Goal: Task Accomplishment & Management: Use online tool/utility

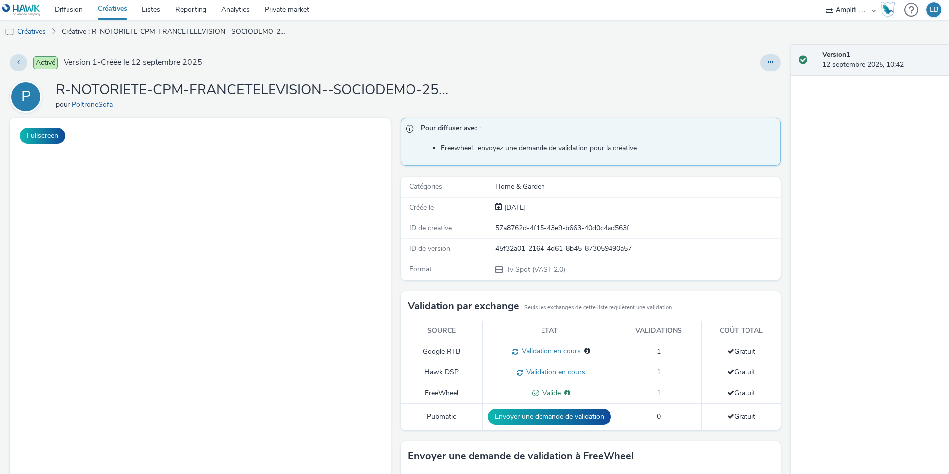
select select "d57a0b46-ef33-4938-977b-e6d07593e41f"
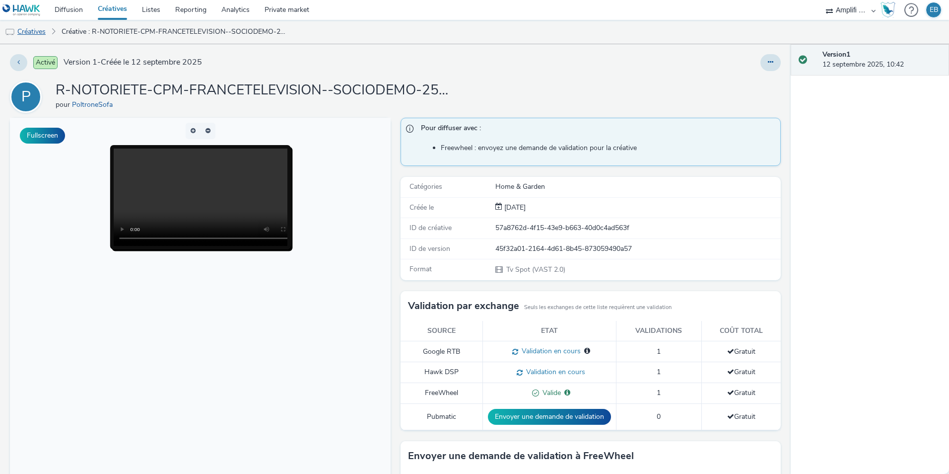
click at [27, 41] on link "Créatives" at bounding box center [25, 32] width 51 height 24
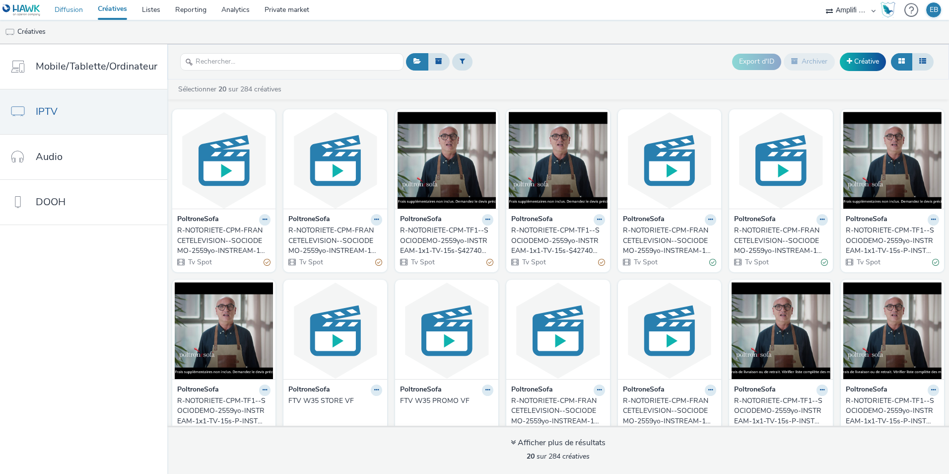
click at [61, 3] on link "Diffusion" at bounding box center [68, 10] width 43 height 20
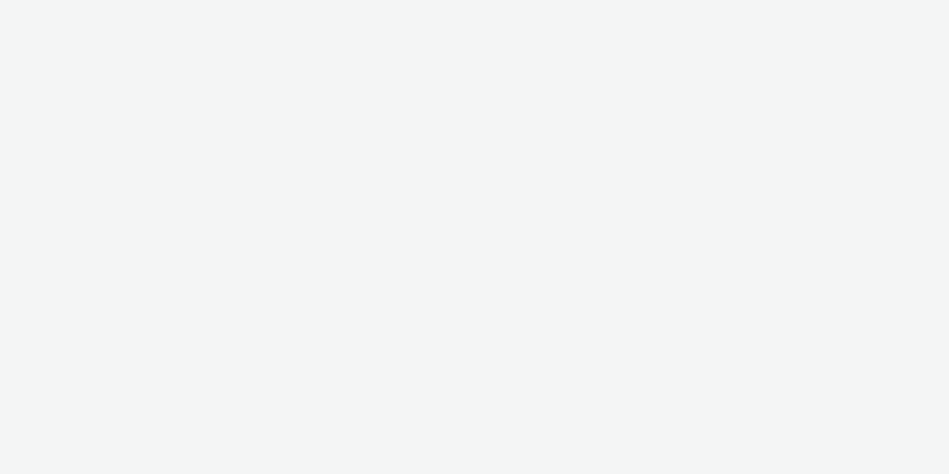
select select "d57a0b46-ef33-4938-977b-e6d07593e41f"
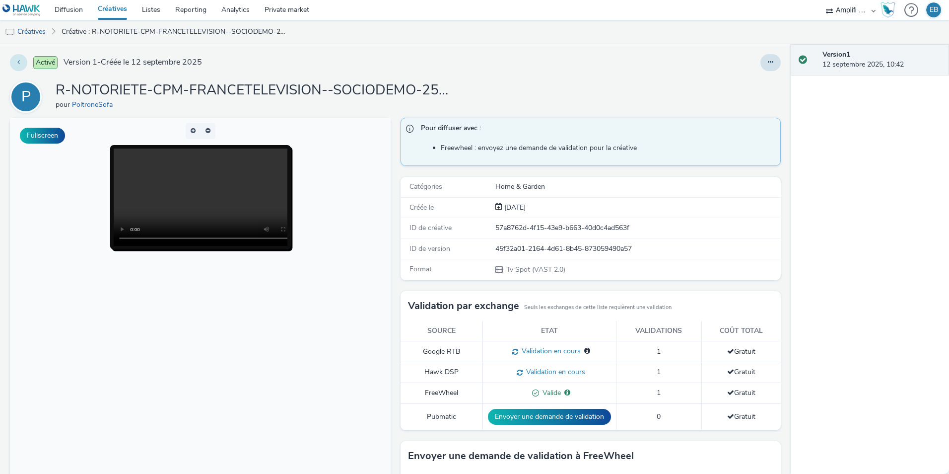
click at [21, 60] on button at bounding box center [18, 62] width 17 height 17
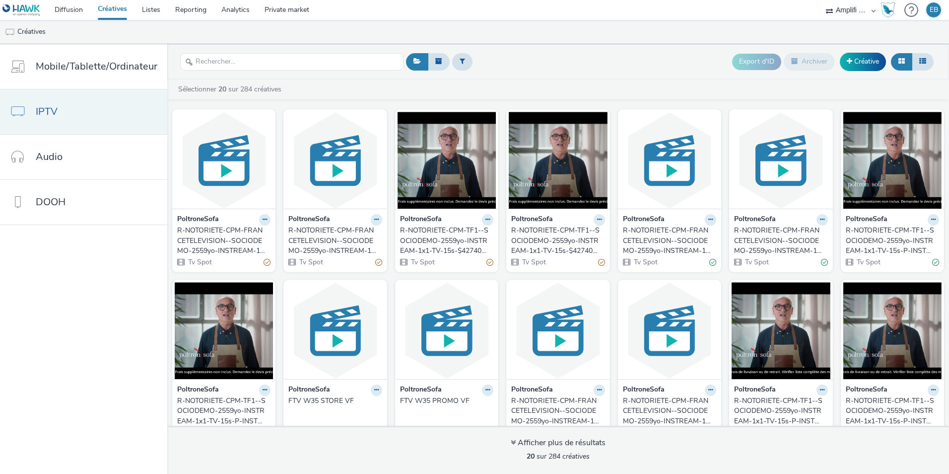
click at [58, 102] on link "IPTV" at bounding box center [83, 111] width 167 height 45
click at [96, 10] on link "Créatives" at bounding box center [112, 10] width 44 height 20
click at [73, 14] on link "Diffusion" at bounding box center [68, 10] width 43 height 20
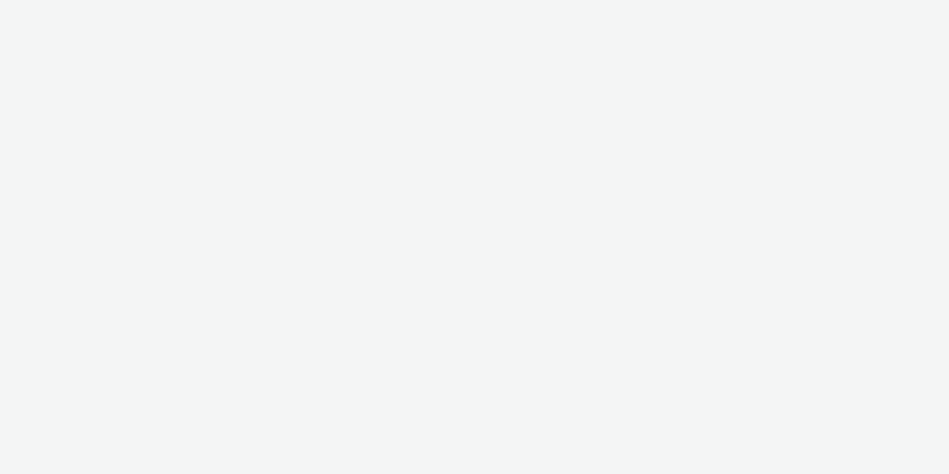
select select "d57a0b46-ef33-4938-977b-e6d07593e41f"
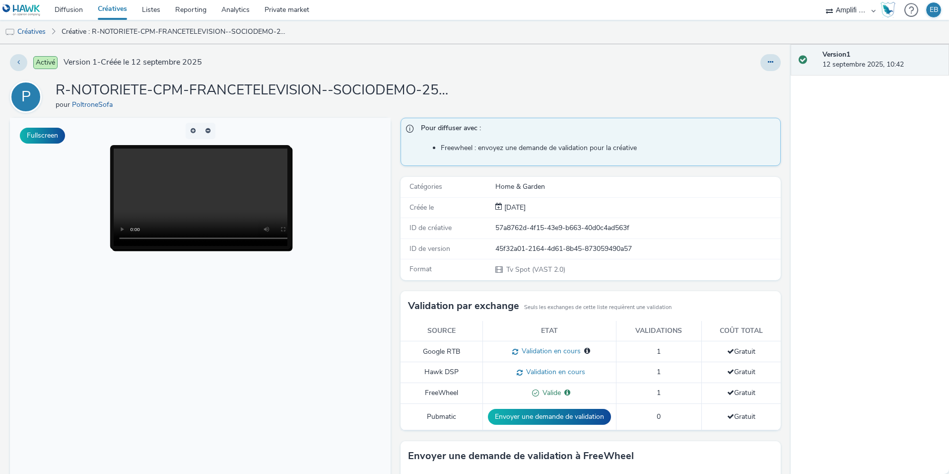
click at [430, 83] on h1 "R-NOTORIETE-CPM-FRANCETELEVISION--SOCIODEMO-2559yo-INSTREAM-1x1-TV-15s-$4274040…" at bounding box center [254, 90] width 397 height 19
drag, startPoint x: 751, startPoint y: 392, endPoint x: 491, endPoint y: 390, distance: 260.7
click at [491, 390] on tr "FreeWheel Valide Valide pour : France Télévisions 1 Gratuit" at bounding box center [591, 393] width 381 height 21
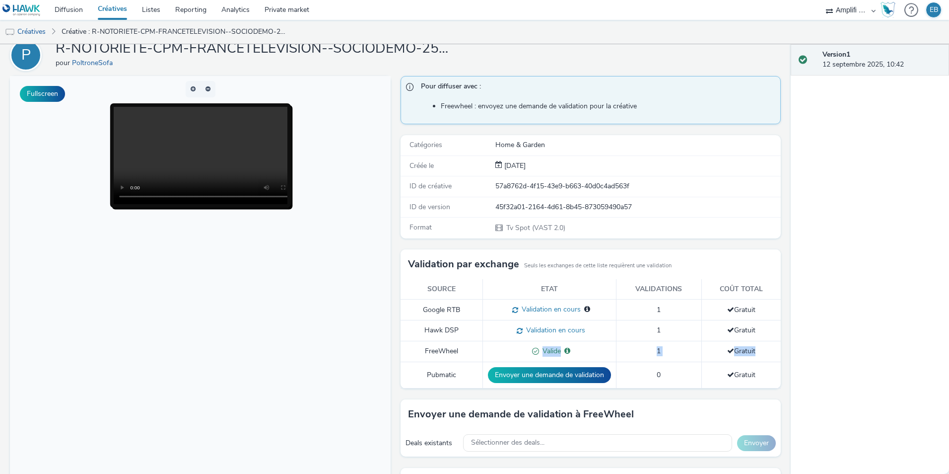
scroll to position [99, 0]
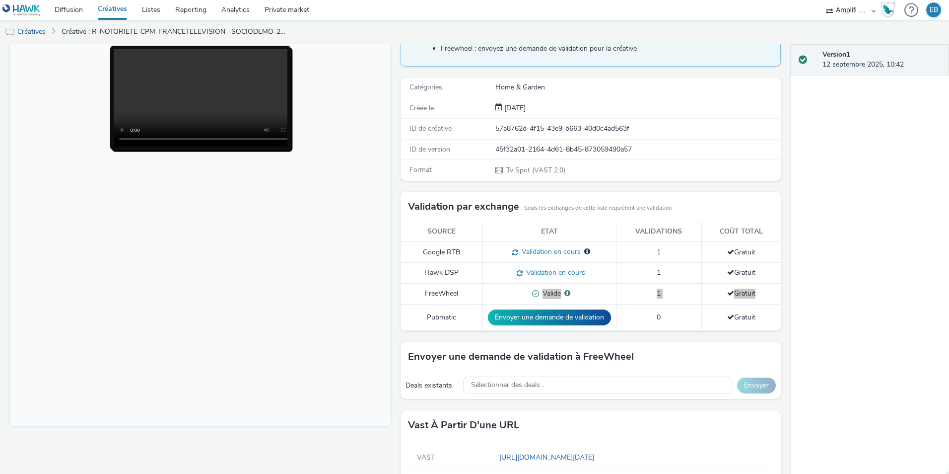
click at [291, 309] on body at bounding box center [200, 221] width 381 height 407
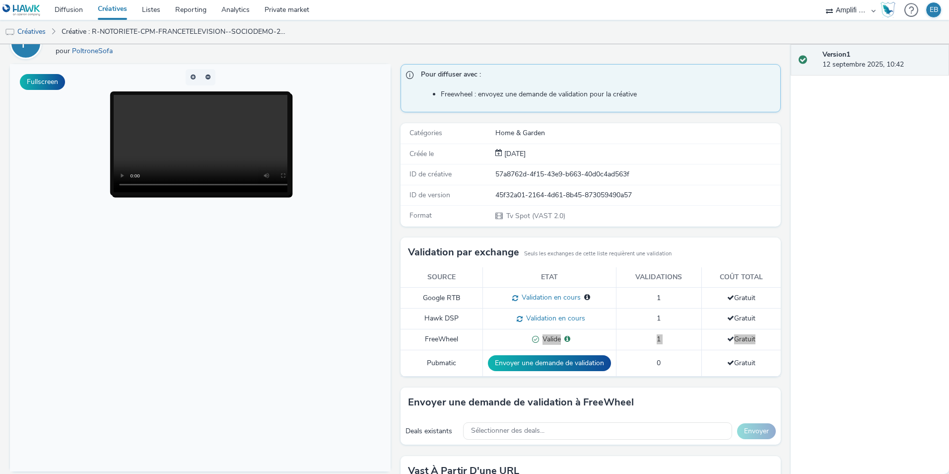
scroll to position [0, 0]
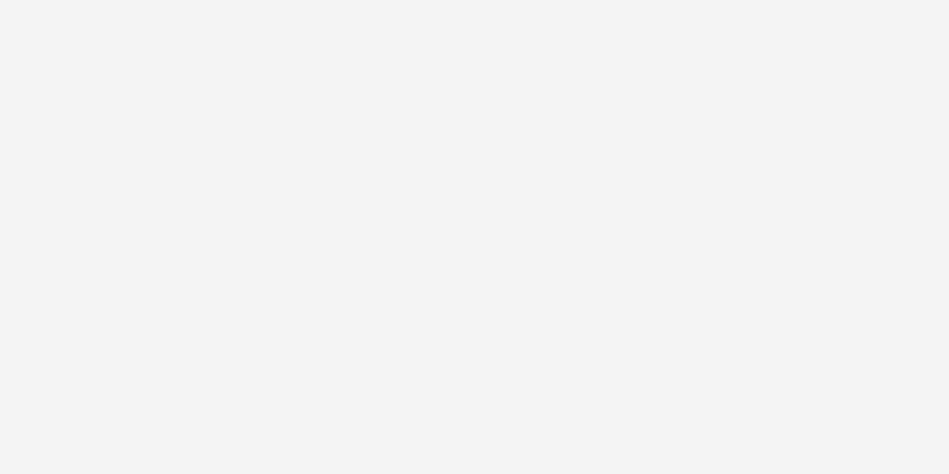
select select "d57a0b46-ef33-4938-977b-e6d07593e41f"
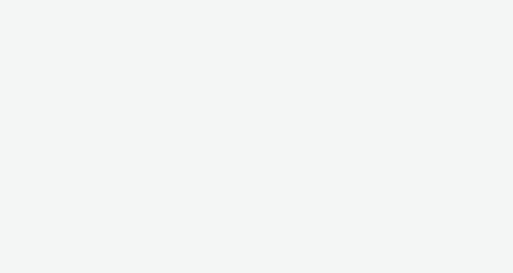
select select "d57a0b46-ef33-4938-977b-e6d07593e41f"
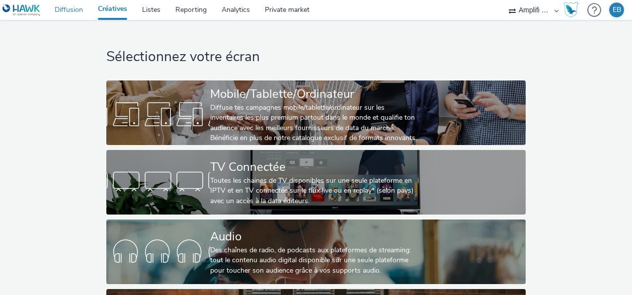
click at [68, 1] on link "Diffusion" at bounding box center [68, 10] width 43 height 20
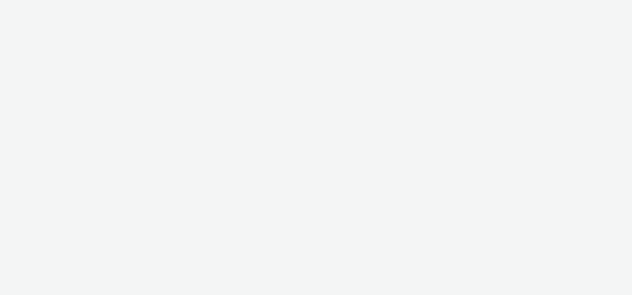
select select "d57a0b46-ef33-4938-977b-e6d07593e41f"
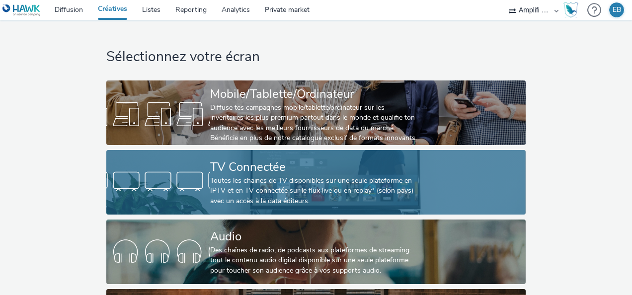
click at [274, 187] on div "Toutes les chaines de TV disponibles sur une seule plateforme en IPTV et en TV …" at bounding box center [314, 191] width 208 height 30
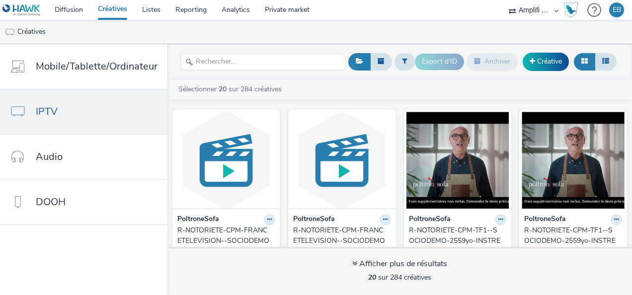
click at [546, 51] on div "Export d'ID Archiver Créative" at bounding box center [517, 62] width 204 height 24
click at [544, 61] on link "Créative" at bounding box center [545, 62] width 46 height 18
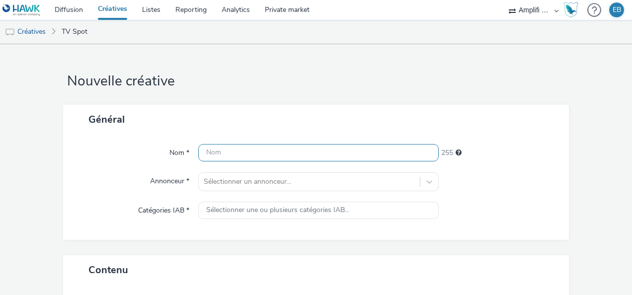
click at [324, 151] on input "text" at bounding box center [318, 152] width 240 height 17
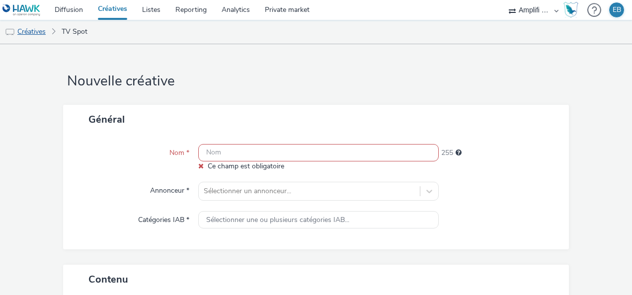
click at [46, 31] on link "Créatives" at bounding box center [25, 32] width 51 height 24
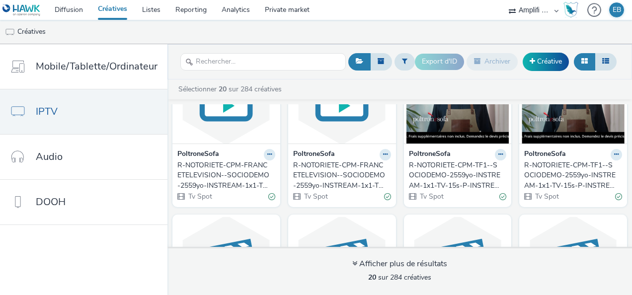
scroll to position [99, 0]
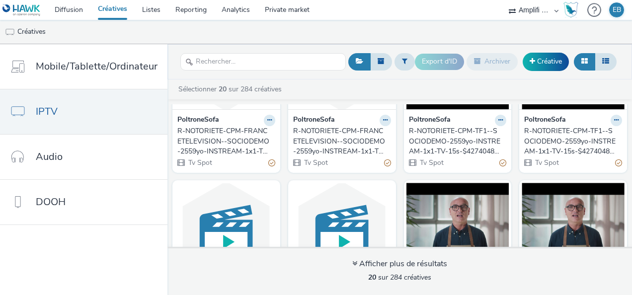
click at [449, 155] on div "R-NOTORIETE-CPM-TF1--SOCIODEMO-2559yo-INSTREAM-1x1-TV-15s-$427404871$-P-INSTREA…" at bounding box center [456, 141] width 94 height 30
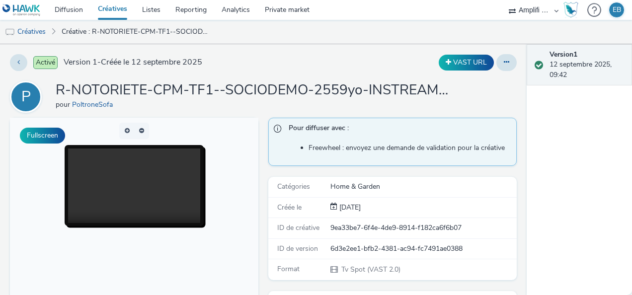
click at [442, 90] on h1 "R-NOTORIETE-CPM-TF1--SOCIODEMO-2559yo-INSTREAM-1x1-TV-15s-$427404871$-P-INSTREA…" at bounding box center [254, 90] width 397 height 19
click at [29, 31] on link "Créatives" at bounding box center [25, 32] width 51 height 24
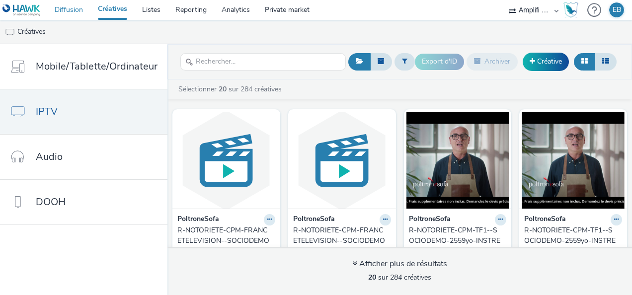
click at [77, 5] on link "Diffusion" at bounding box center [68, 10] width 43 height 20
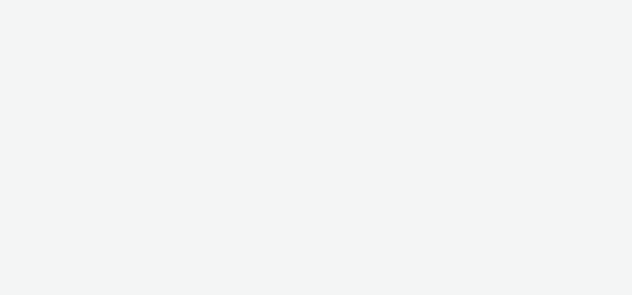
select select "d57a0b46-ef33-4938-977b-e6d07593e41f"
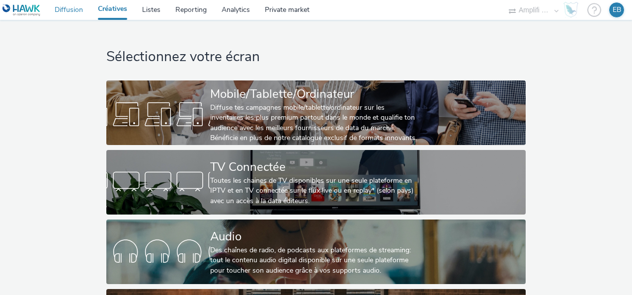
click at [70, 11] on link "Diffusion" at bounding box center [68, 10] width 43 height 20
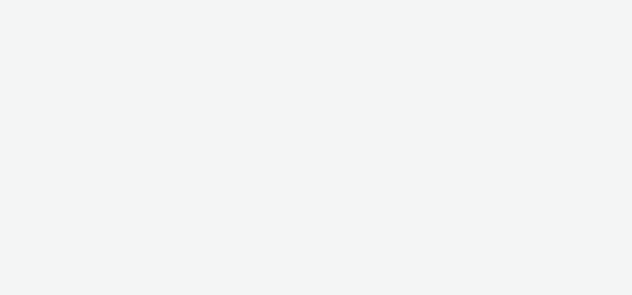
select select "d57a0b46-ef33-4938-977b-e6d07593e41f"
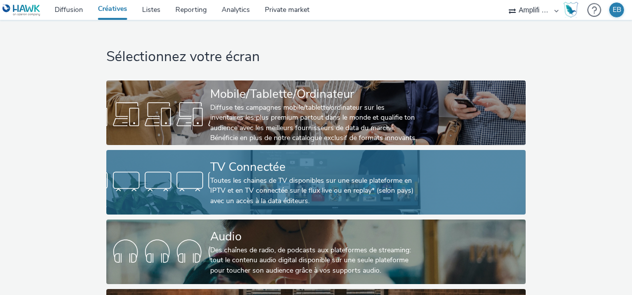
click at [270, 195] on div "Toutes les chaines de TV disponibles sur une seule plateforme en IPTV et en TV …" at bounding box center [314, 191] width 208 height 30
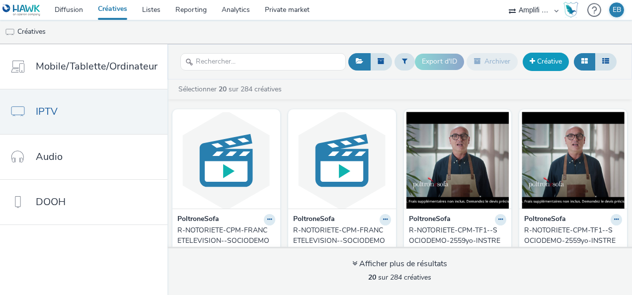
click at [546, 59] on link "Créative" at bounding box center [545, 62] width 46 height 18
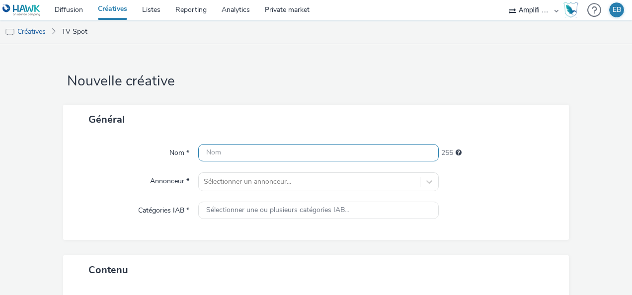
click at [288, 145] on input "text" at bounding box center [318, 152] width 240 height 17
paste input "R-NOTORIETE-CPM-FRANCETELEVISION--SOCIODEMO-2559yo-INSTREAM-1x1-TV-15s-$4274040…"
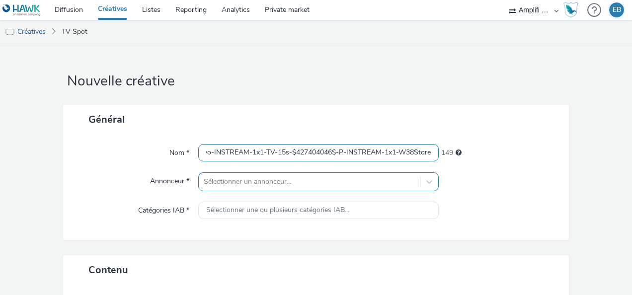
type input "R-NOTORIETE-CPM-FRANCETELEVISION--SOCIODEMO-2559yo-INSTREAM-1x1-TV-15s-$4274040…"
click at [281, 174] on div "Sélectionner un annonceur..." at bounding box center [309, 182] width 221 height 16
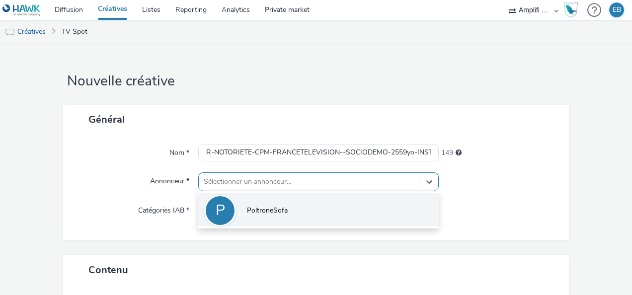
click at [271, 211] on span "PoltroneSofa" at bounding box center [267, 211] width 41 height 10
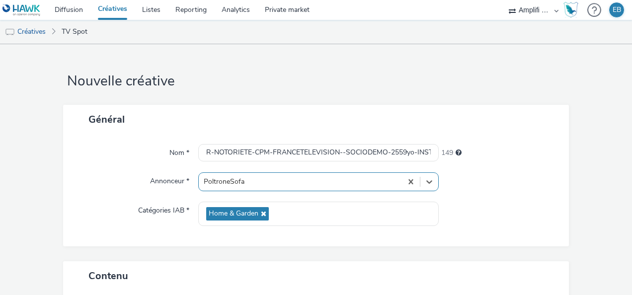
click at [271, 211] on div "Home & Garden" at bounding box center [318, 214] width 240 height 24
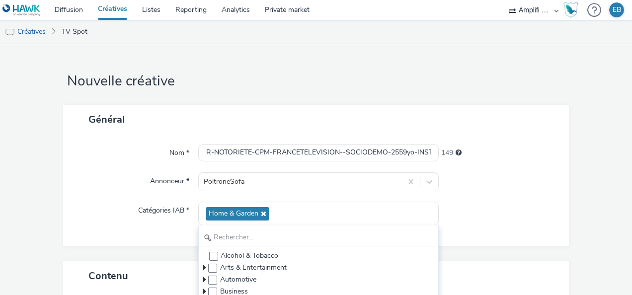
click at [271, 211] on div "Home & Garden" at bounding box center [318, 214] width 240 height 24
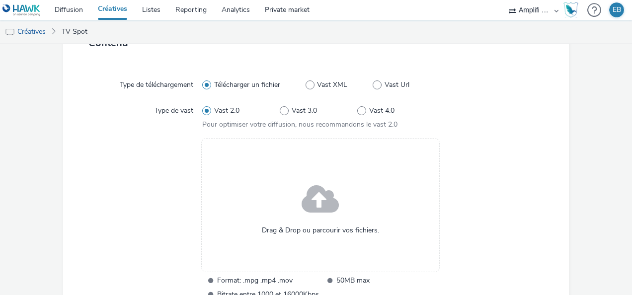
scroll to position [248, 0]
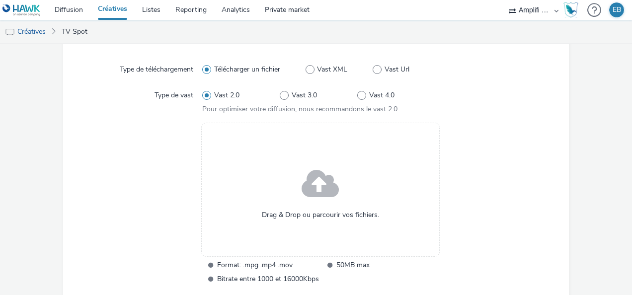
click at [381, 75] on div "Télécharger un fichier Vast XML Vast Url" at bounding box center [318, 70] width 232 height 18
click at [384, 69] on span "Vast Url" at bounding box center [396, 70] width 25 height 10
click at [379, 69] on input "Vast Url" at bounding box center [375, 69] width 6 height 6
radio input "false"
radio input "true"
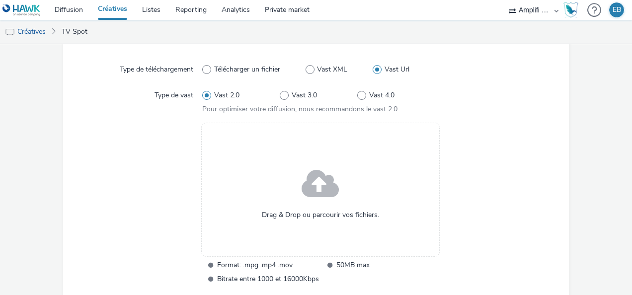
scroll to position [172, 0]
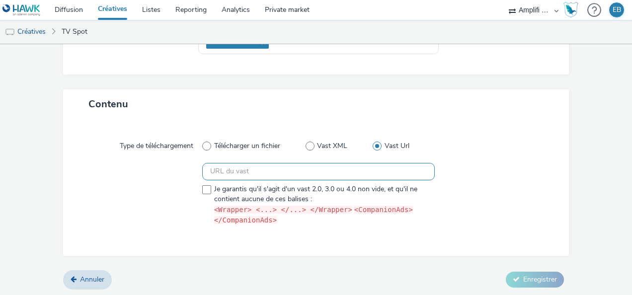
paste input "[URL][DOMAIN_NAME][DATE]"
type input "[URL][DOMAIN_NAME][DATE]"
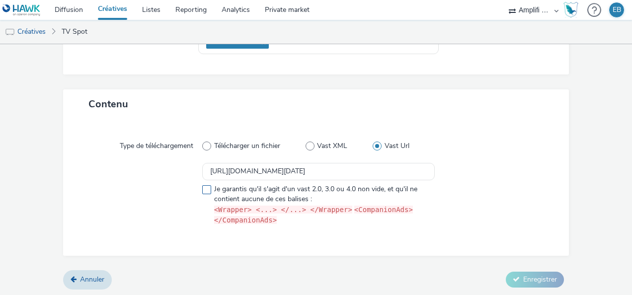
click at [214, 188] on span "Je garantis qu'il s'agit d'un vast 2.0, 3.0 ou 4.0 non vide, et qu'il ne contie…" at bounding box center [322, 205] width 216 height 42
checkbox input "true"
click at [513, 280] on button "Enregistrer" at bounding box center [535, 280] width 58 height 16
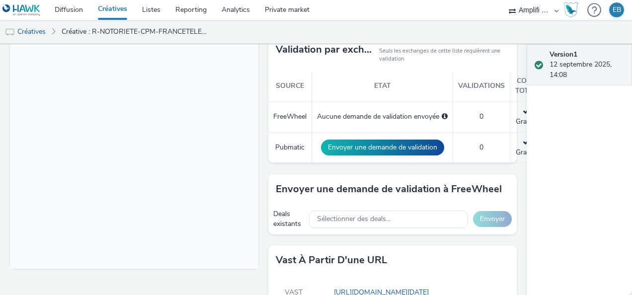
scroll to position [300, 0]
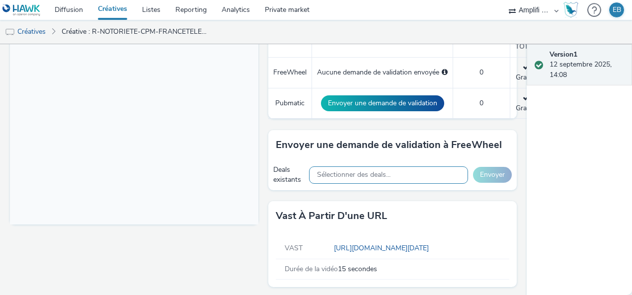
drag, startPoint x: 351, startPoint y: 165, endPoint x: 334, endPoint y: 174, distance: 18.9
click at [334, 174] on span "Sélectionner des deals..." at bounding box center [353, 175] width 73 height 8
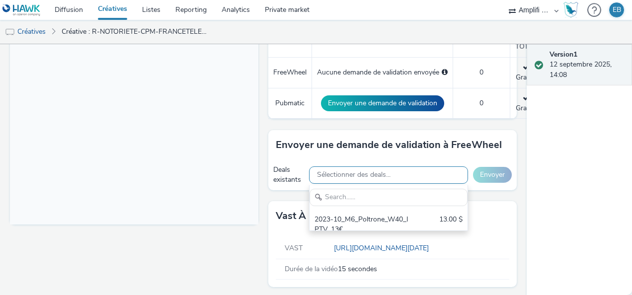
click at [334, 174] on span "Sélectionner des deals..." at bounding box center [353, 175] width 73 height 8
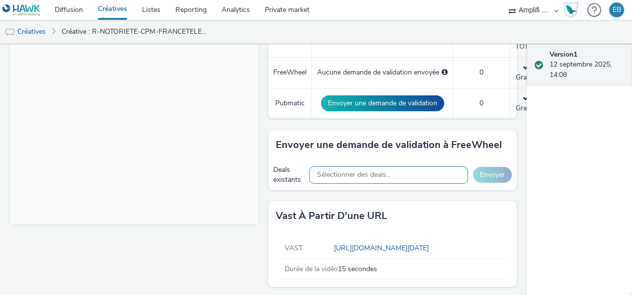
click at [334, 174] on span "Sélectionner des deals..." at bounding box center [353, 175] width 73 height 8
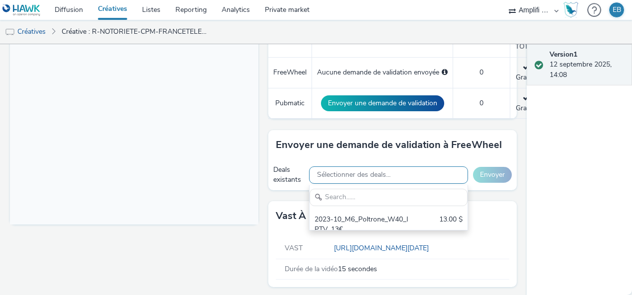
scroll to position [0, 0]
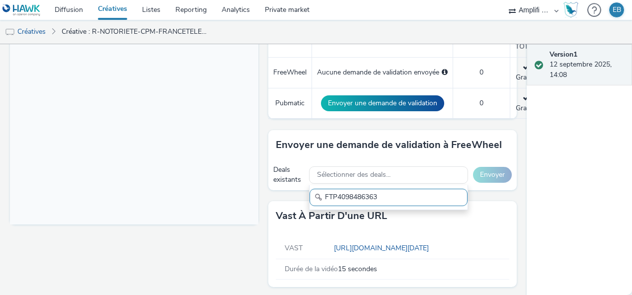
type input "FTP4098486363"
click at [385, 185] on div "FTP4098486363" at bounding box center [388, 197] width 159 height 25
click at [380, 193] on input "FTP4098486363" at bounding box center [388, 197] width 158 height 17
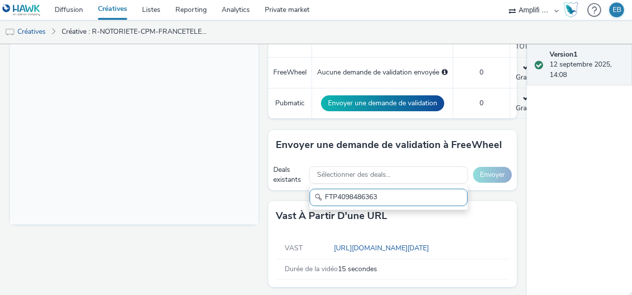
click at [339, 197] on input "FTP4098486363" at bounding box center [388, 197] width 158 height 17
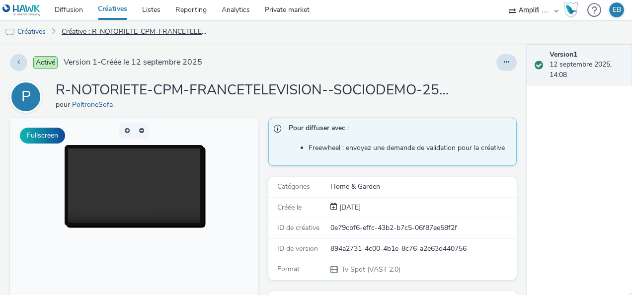
scroll to position [300, 0]
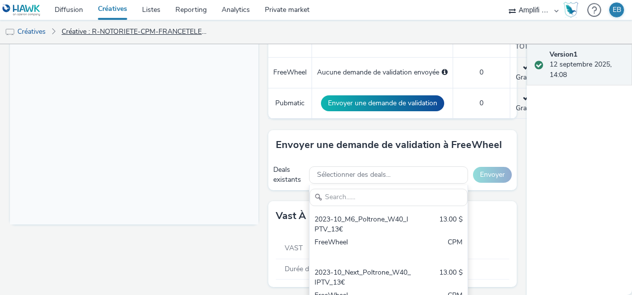
click at [85, 38] on link "Créative : R-NOTORIETE-CPM-FRANCETELEVISION--SOCIODEMO-2559yo-INSTREAM-1x1-TV-1…" at bounding box center [136, 32] width 158 height 24
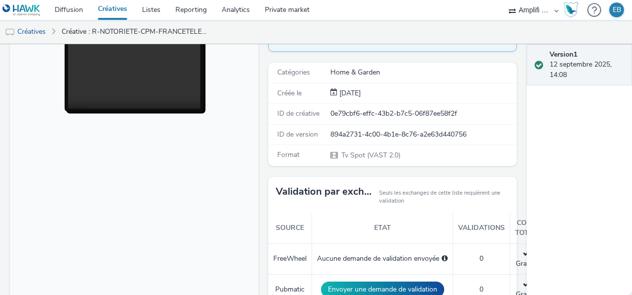
scroll to position [2, 0]
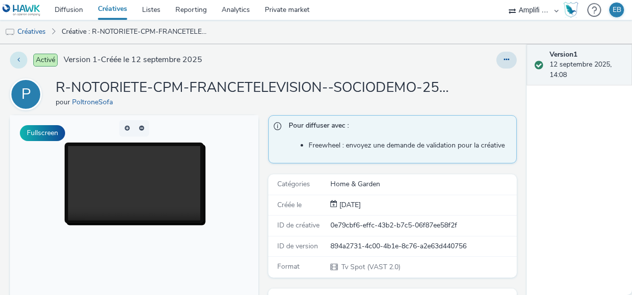
click at [19, 64] on button at bounding box center [18, 60] width 17 height 17
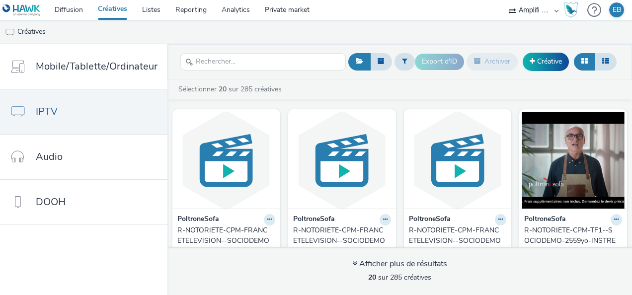
click at [245, 227] on div "R-NOTORIETE-CPM-FRANCETELEVISION--SOCIODEMO-2559yo-INSTREAM-1x1-TV-15s-$4274040…" at bounding box center [224, 240] width 94 height 30
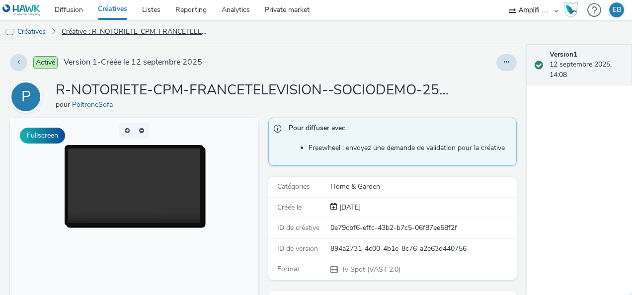
click at [96, 20] on link "Créative : R-NOTORIETE-CPM-FRANCETELEVISION--SOCIODEMO-2559yo-INSTREAM-1x1-TV-1…" at bounding box center [136, 32] width 158 height 24
click at [16, 61] on button at bounding box center [18, 62] width 17 height 17
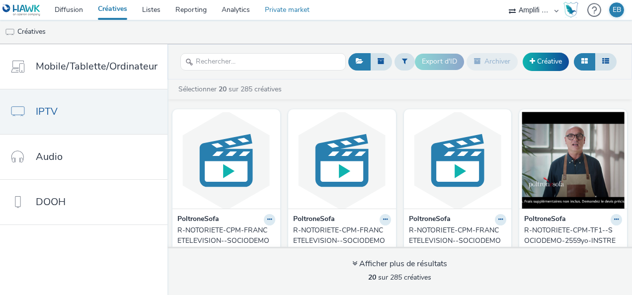
click at [291, 11] on link "Private market" at bounding box center [287, 10] width 60 height 20
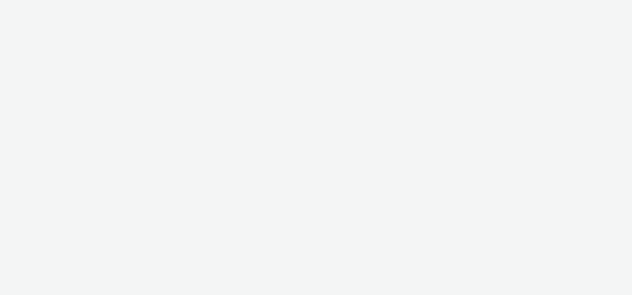
select select "d57a0b46-ef33-4938-977b-e6d07593e41f"
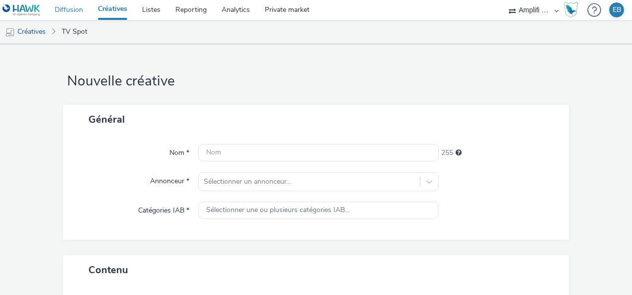
click at [77, 6] on link "Diffusion" at bounding box center [68, 10] width 43 height 20
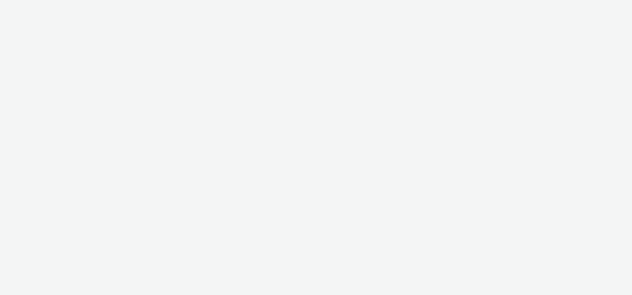
select select "d57a0b46-ef33-4938-977b-e6d07593e41f"
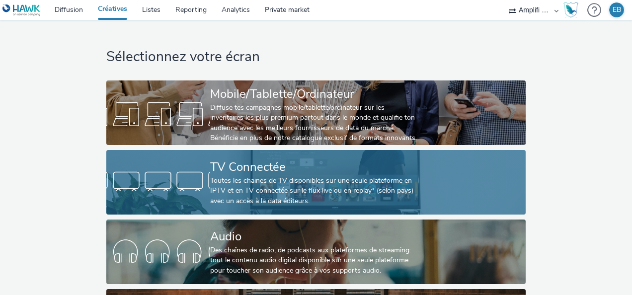
click at [156, 178] on div at bounding box center [158, 182] width 104 height 32
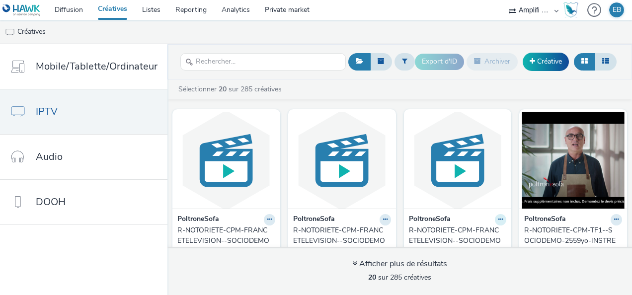
click at [498, 220] on icon at bounding box center [500, 220] width 4 height 6
click at [492, 230] on link "Modifier" at bounding box center [469, 237] width 74 height 20
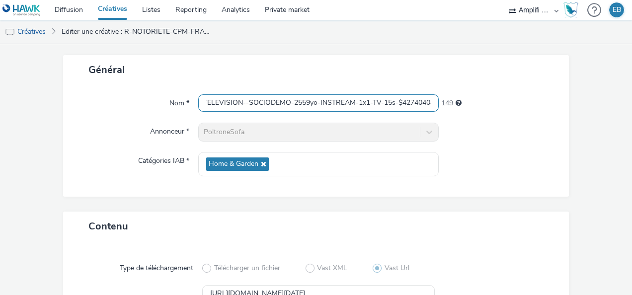
scroll to position [0, 213]
drag, startPoint x: 340, startPoint y: 99, endPoint x: 439, endPoint y: 113, distance: 99.9
click at [439, 113] on div "Nom * R-NOTORIETE-CPM-FRANCETELEVISION--SOCIODEMO-2559yo-INSTREAM-1x1-TV-15s-$4…" at bounding box center [316, 140] width 506 height 112
click at [62, 10] on link "Diffusion" at bounding box center [68, 10] width 43 height 20
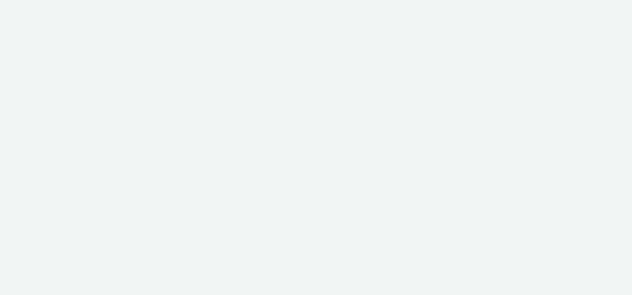
select select "d57a0b46-ef33-4938-977b-e6d07593e41f"
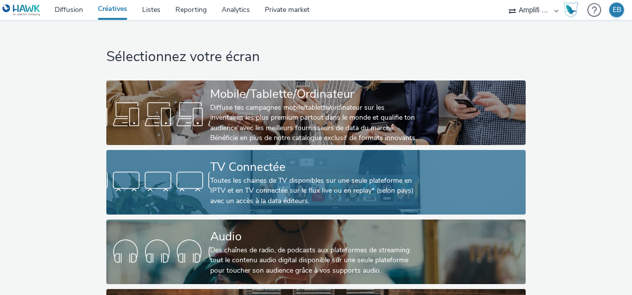
click at [293, 186] on div "Toutes les chaines de TV disponibles sur une seule plateforme en IPTV et en TV …" at bounding box center [314, 191] width 208 height 30
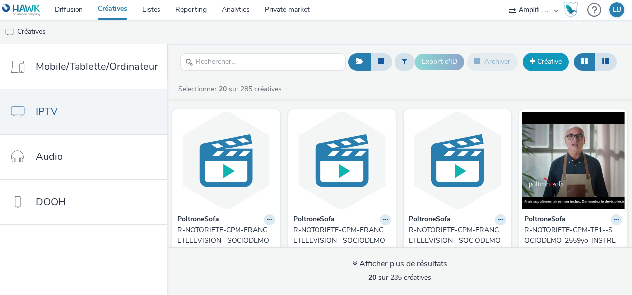
click at [553, 61] on link "Créative" at bounding box center [545, 62] width 46 height 18
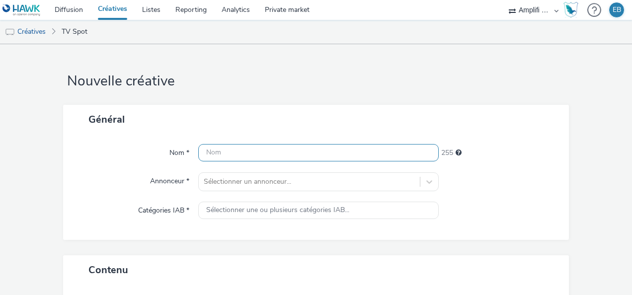
click at [296, 156] on input "text" at bounding box center [318, 152] width 240 height 17
click at [88, 14] on link "Diffusion" at bounding box center [68, 10] width 43 height 20
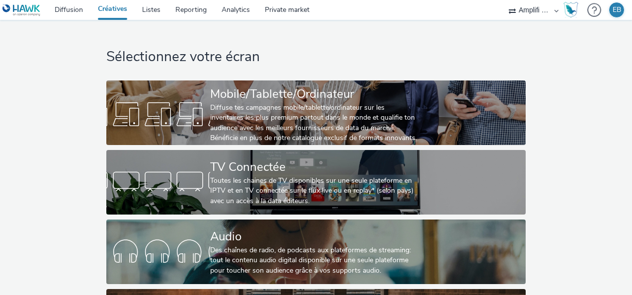
select select "d57a0b46-ef33-4938-977b-e6d07593e41f"
click at [215, 164] on div "TV Connectée" at bounding box center [314, 166] width 208 height 17
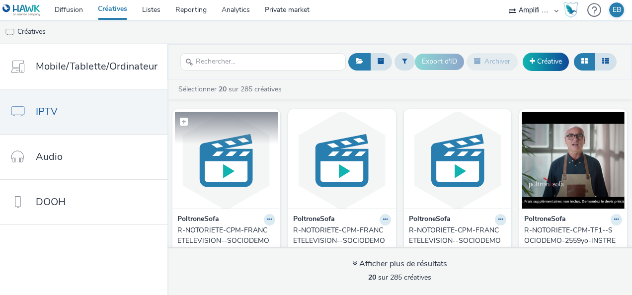
click at [242, 167] on img at bounding box center [226, 160] width 103 height 97
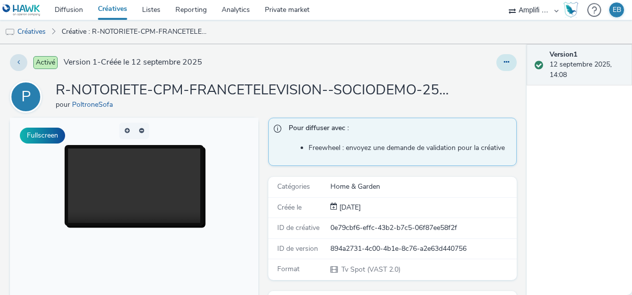
click at [496, 63] on button at bounding box center [506, 62] width 20 height 17
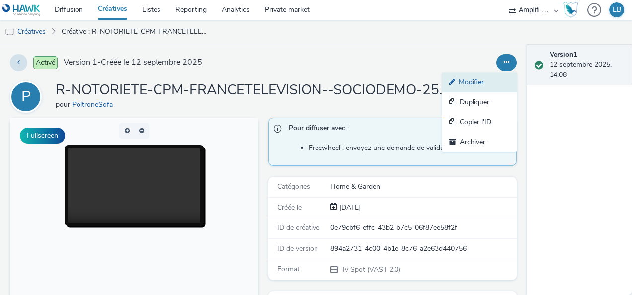
click at [485, 83] on link "Modifier" at bounding box center [479, 82] width 74 height 20
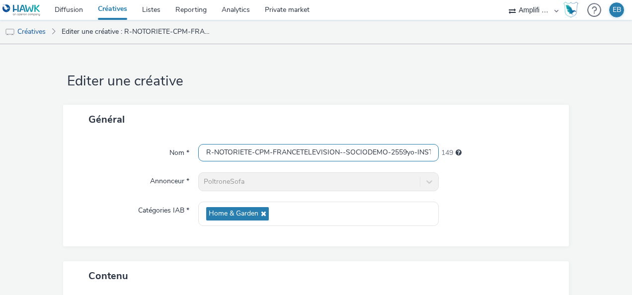
drag, startPoint x: 306, startPoint y: 148, endPoint x: 183, endPoint y: 132, distance: 124.3
click at [183, 132] on div "Général Nom * R-NOTORIETE-CPM-FRANCETELEVISION--SOCIODEMO-2559yo-INSTREAM-1x1-T…" at bounding box center [316, 176] width 506 height 142
click at [359, 146] on input "R-NOTORIETE-CPM-FRANCETELEVISION--SOCIODEMO-2559yo-INSTREAM-1x1-TV-15s-$4274040…" at bounding box center [318, 152] width 240 height 17
drag, startPoint x: 394, startPoint y: 154, endPoint x: 458, endPoint y: 156, distance: 64.1
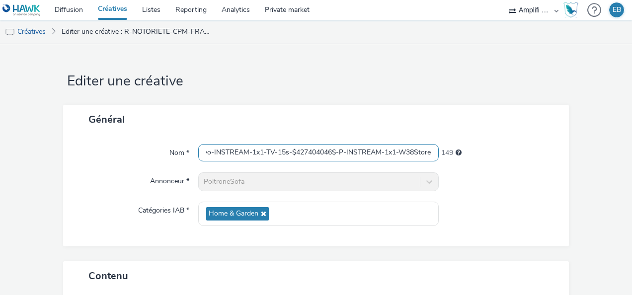
click at [458, 156] on div "Nom * R-NOTORIETE-CPM-FRANCETELEVISION--SOCIODEMO-2559yo-INSTREAM-1x1-TV-15s-$4…" at bounding box center [316, 153] width 486 height 18
click at [429, 153] on input "R-NOTORIETE-CPM-FRANCETELEVISION--SOCIODEMO-2559yo-INSTREAM-1x1-TV-15s-$4274040…" at bounding box center [318, 152] width 240 height 17
type input "R-NOTORIETE-CPM-FRANCETELEVISION--SOCIODEMO-2559yo-INSTREAM-1x1-TV-15s-$4274040…"
click at [519, 175] on div at bounding box center [498, 181] width 120 height 19
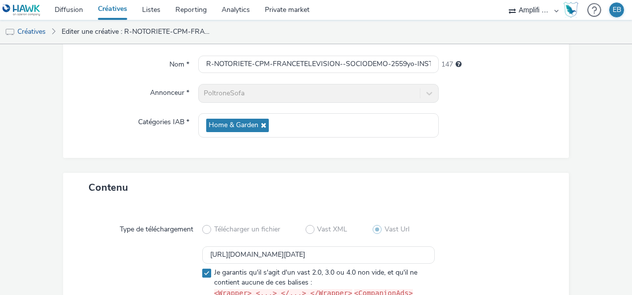
scroll to position [172, 0]
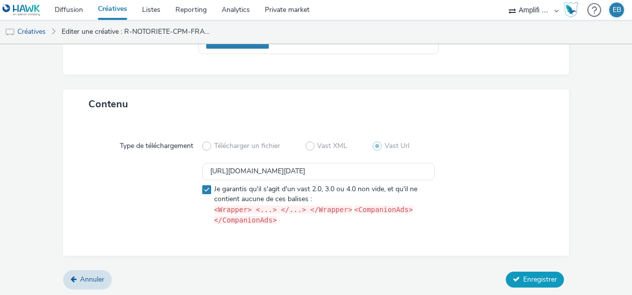
click at [532, 277] on span "Enregistrer" at bounding box center [540, 279] width 34 height 9
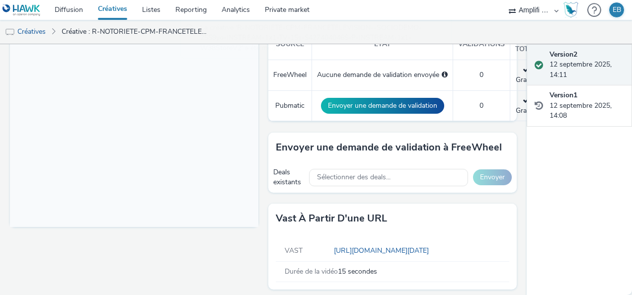
scroll to position [300, 0]
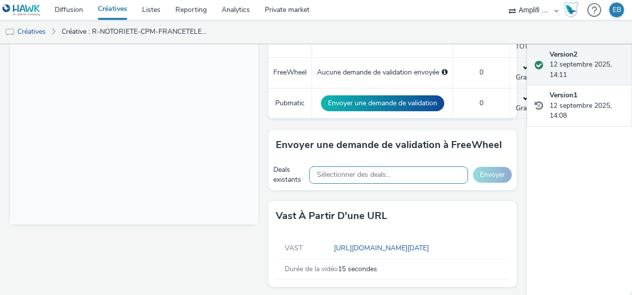
click at [421, 166] on div "Sélectionner des deals..." at bounding box center [388, 174] width 159 height 17
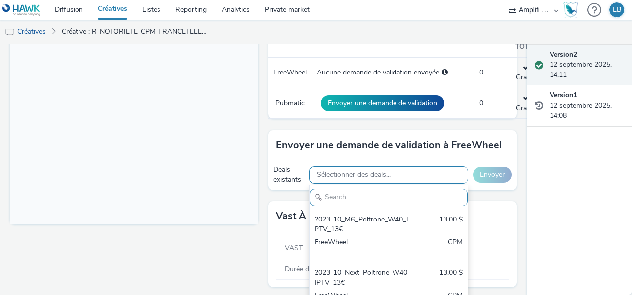
paste input "FTP4098486362"
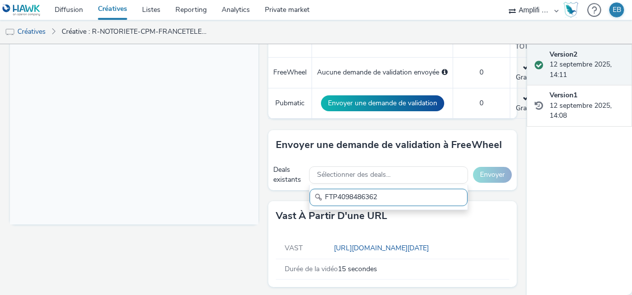
click at [445, 189] on input "FTP4098486362" at bounding box center [388, 197] width 158 height 17
click at [247, 181] on body at bounding box center [134, 21] width 248 height 407
click at [367, 181] on div "Sélectionner des deals... FTP4098486362" at bounding box center [388, 175] width 159 height 20
type input "F"
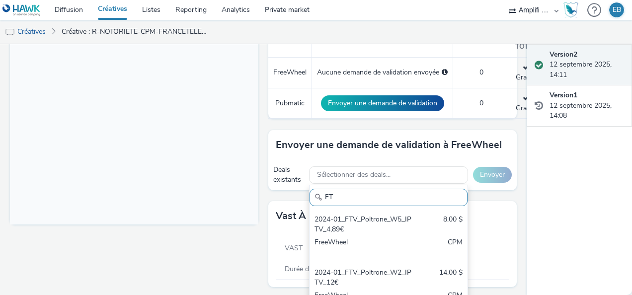
type input "F"
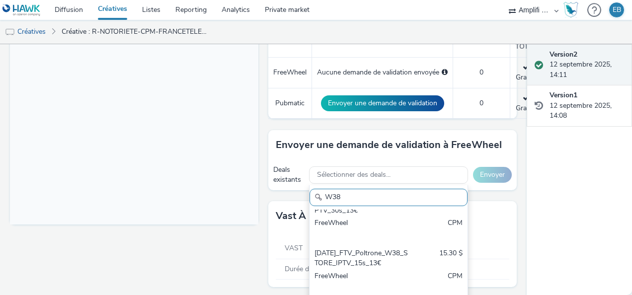
scroll to position [248, 0]
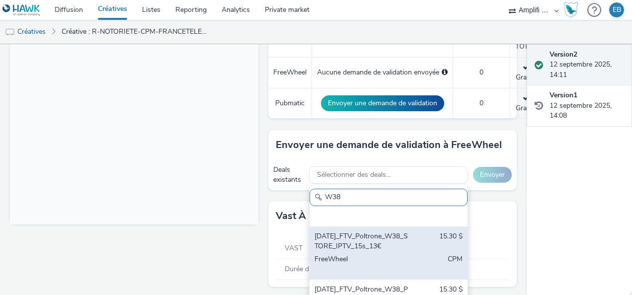
type input "W38"
click at [325, 245] on div "[DATE]_FTV_Poltrone_W38_STORE_IPTV_15s_13€" at bounding box center [362, 241] width 97 height 20
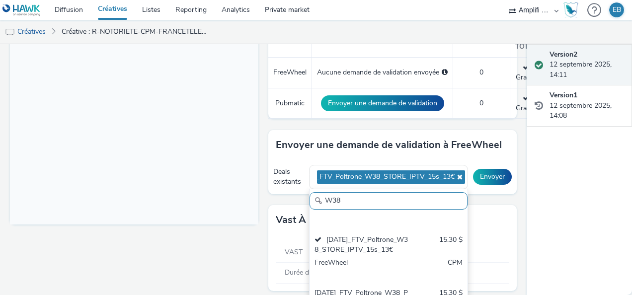
click at [223, 197] on body at bounding box center [134, 21] width 248 height 407
click at [503, 205] on div "Vast à partir d'une URL" at bounding box center [392, 220] width 248 height 30
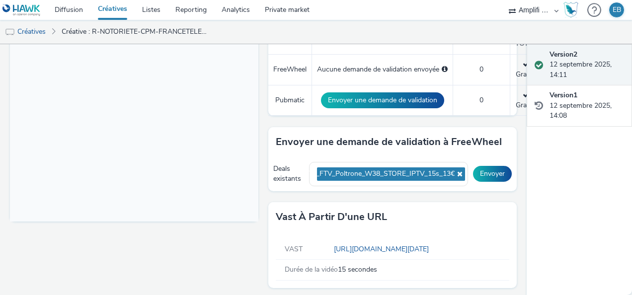
scroll to position [304, 0]
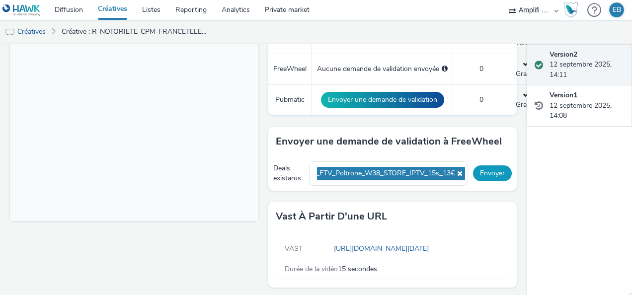
click at [485, 175] on button "Envoyer" at bounding box center [492, 173] width 39 height 16
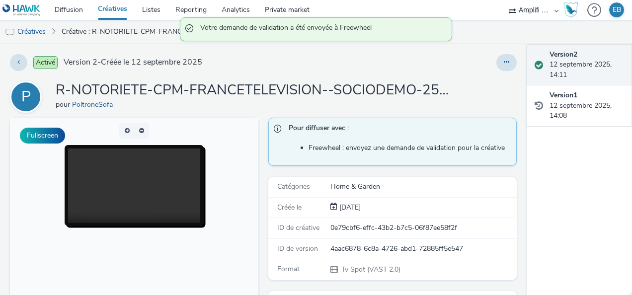
scroll to position [0, 0]
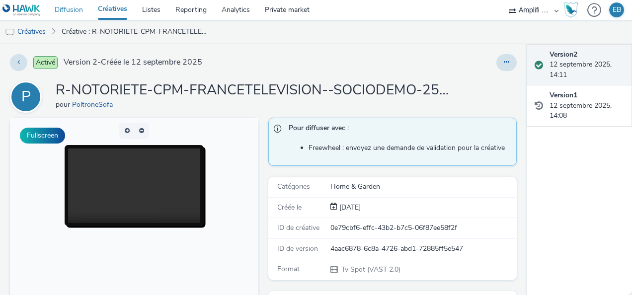
click at [70, 12] on link "Diffusion" at bounding box center [68, 10] width 43 height 20
